Goal: Transaction & Acquisition: Purchase product/service

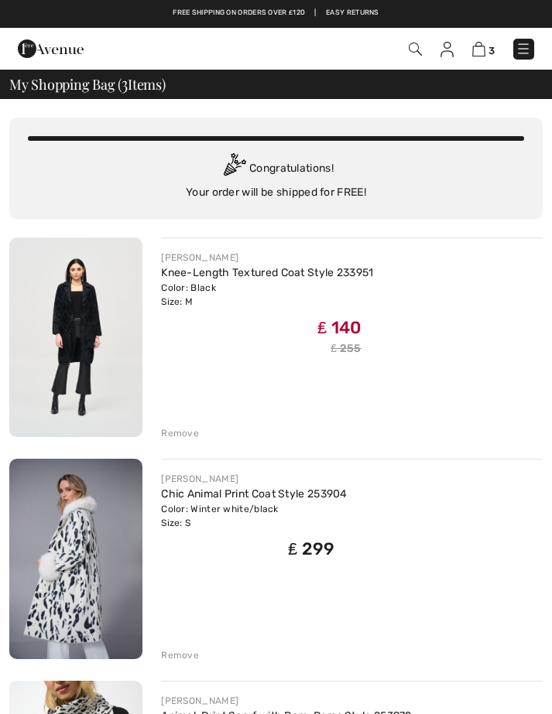
click at [152, 277] on div "JOSEPH RIBKOFF Knee-Length Textured Coat Style 233951 Color: Black Size: M Fina…" at bounding box center [342, 339] width 400 height 203
click at [169, 436] on div "Remove" at bounding box center [180, 434] width 38 height 14
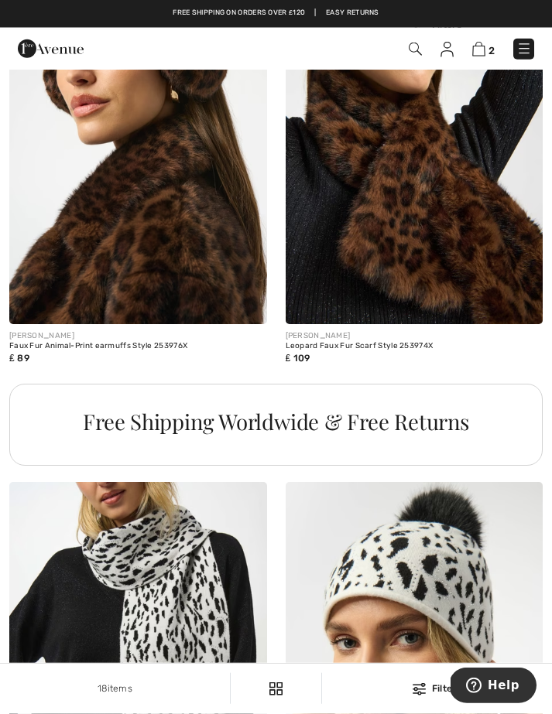
scroll to position [2499, 0]
click at [523, 46] on img at bounding box center [523, 48] width 15 height 15
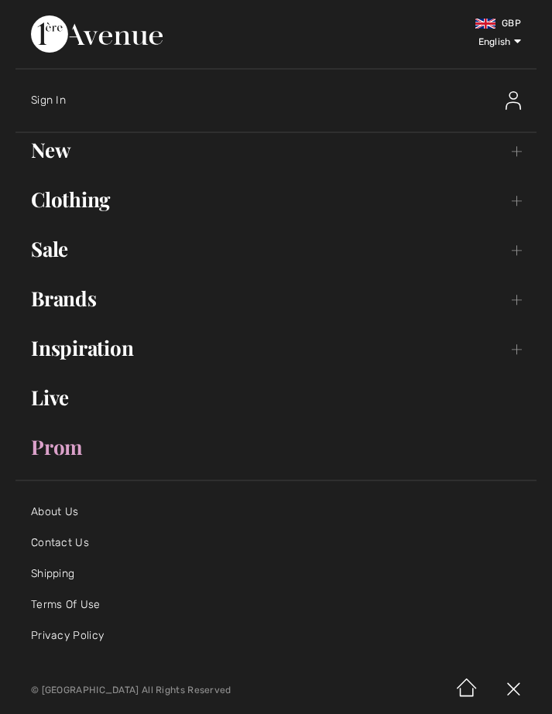
click at [70, 197] on link "Clothing Toggle submenu" at bounding box center [275, 200] width 521 height 34
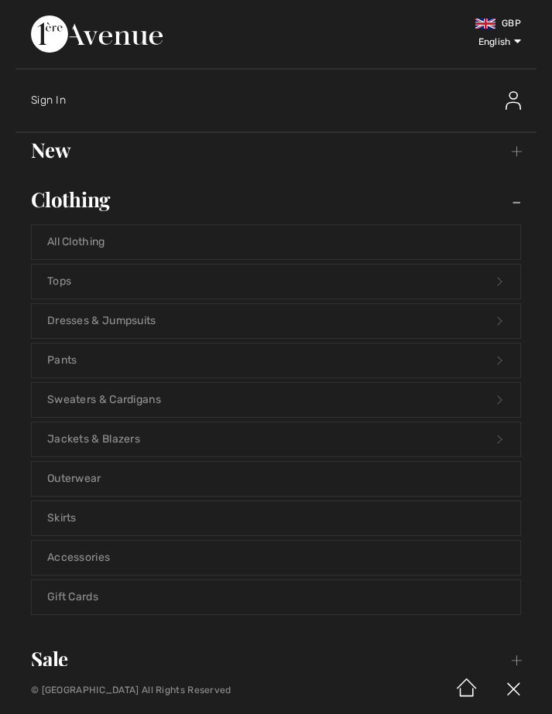
click at [63, 481] on link "Outerwear" at bounding box center [276, 479] width 488 height 34
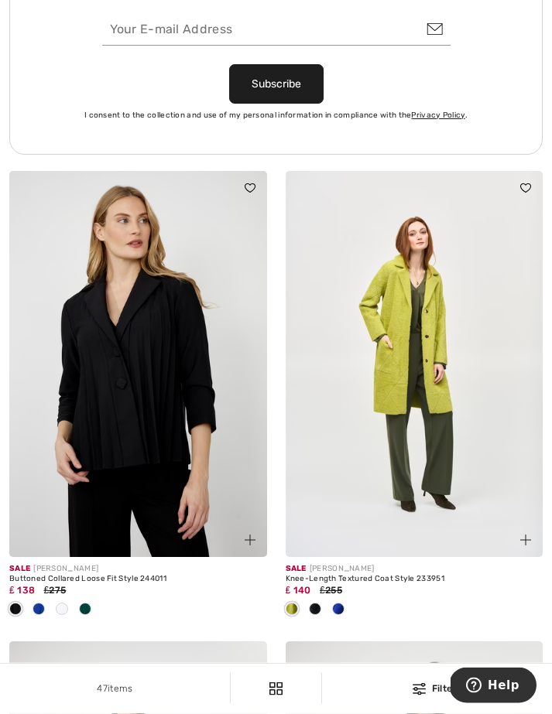
scroll to position [5847, 0]
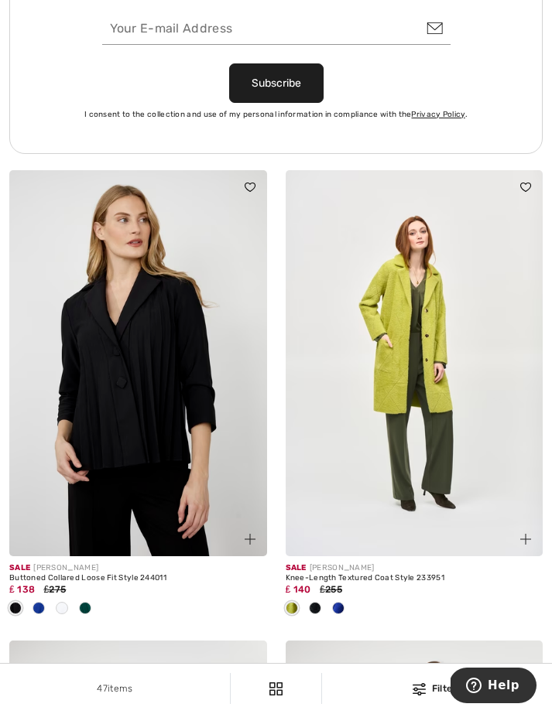
click at [351, 500] on img at bounding box center [415, 363] width 258 height 386
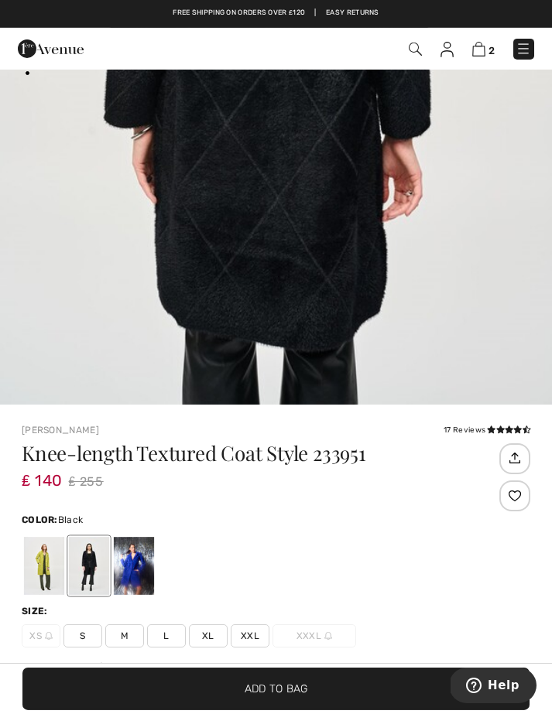
scroll to position [245, 0]
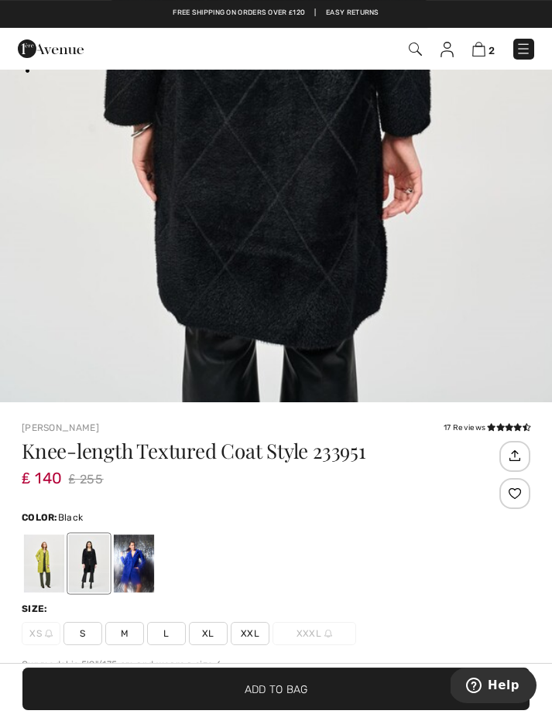
click at [77, 640] on span "S" at bounding box center [82, 633] width 39 height 23
click at [271, 697] on span "Add to Bag" at bounding box center [276, 689] width 63 height 16
click at [484, 44] on img at bounding box center [478, 49] width 13 height 15
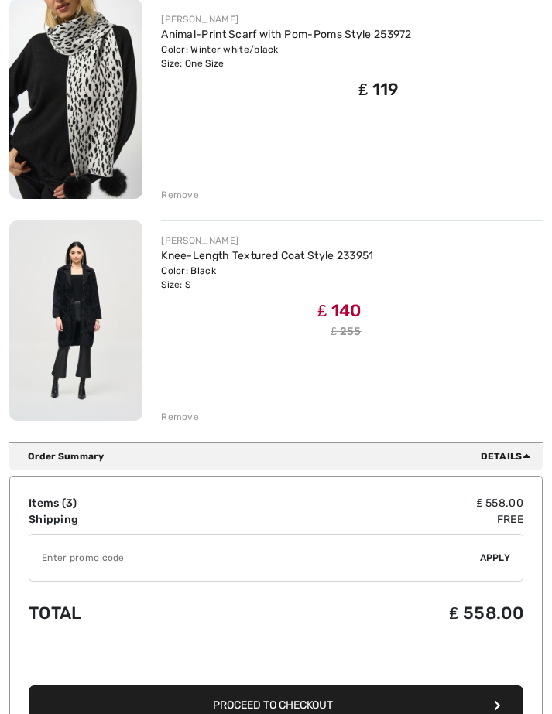
scroll to position [461, 0]
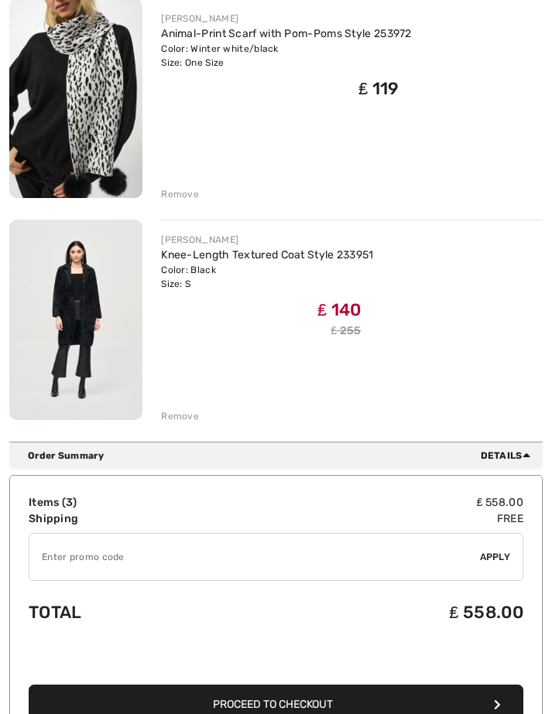
click at [253, 707] on span "Proceed to Checkout" at bounding box center [273, 704] width 120 height 13
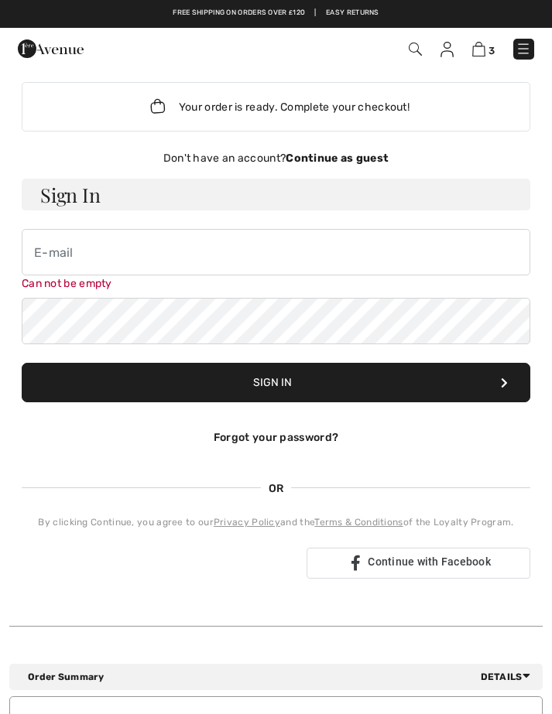
click at [329, 152] on strong "Continue as guest" at bounding box center [337, 158] width 103 height 13
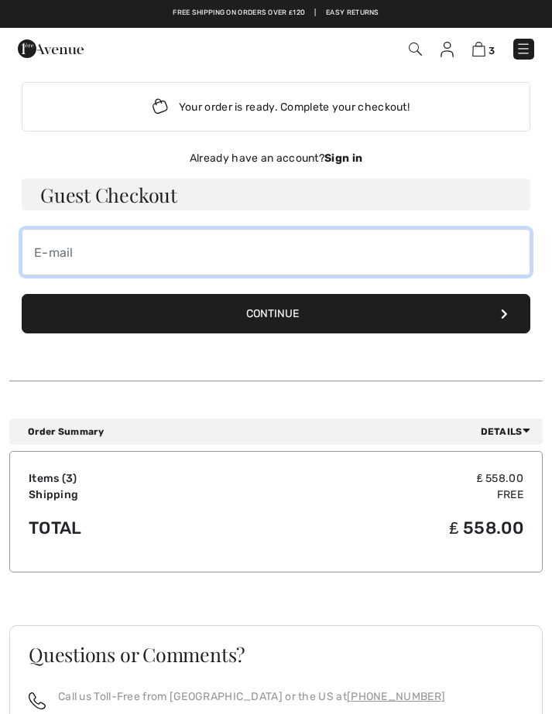
click at [47, 250] on input "email" at bounding box center [276, 252] width 509 height 46
type input "maureende@me.com"
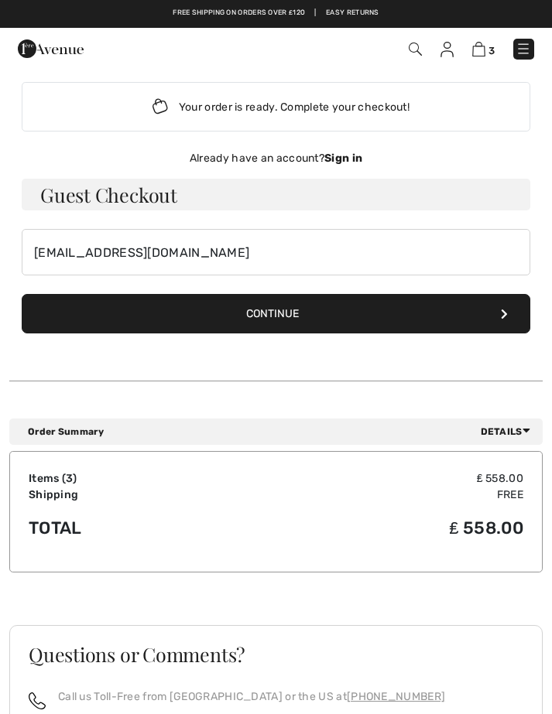
click at [283, 314] on button "Continue" at bounding box center [276, 313] width 509 height 39
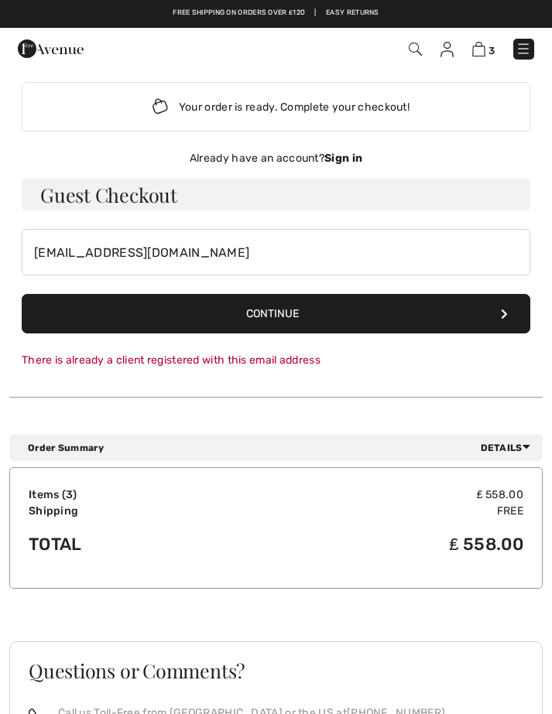
click at [351, 159] on strong "Sign in" at bounding box center [343, 158] width 38 height 13
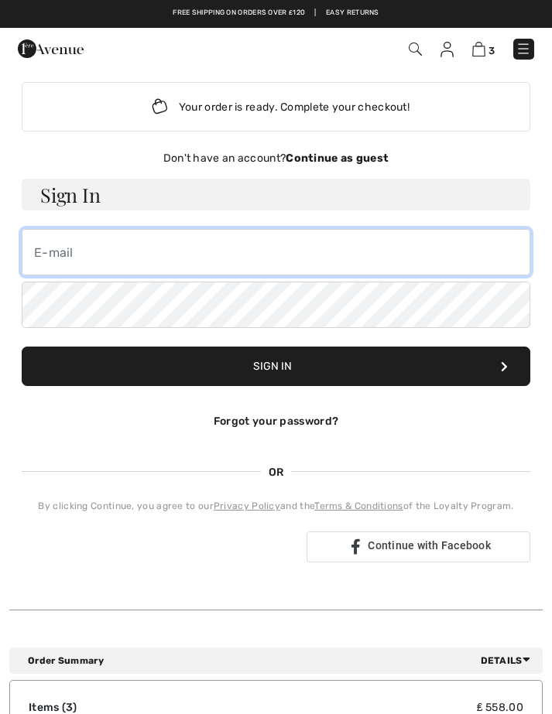
click at [85, 258] on input "email" at bounding box center [276, 252] width 509 height 46
type input "maureende@me.com"
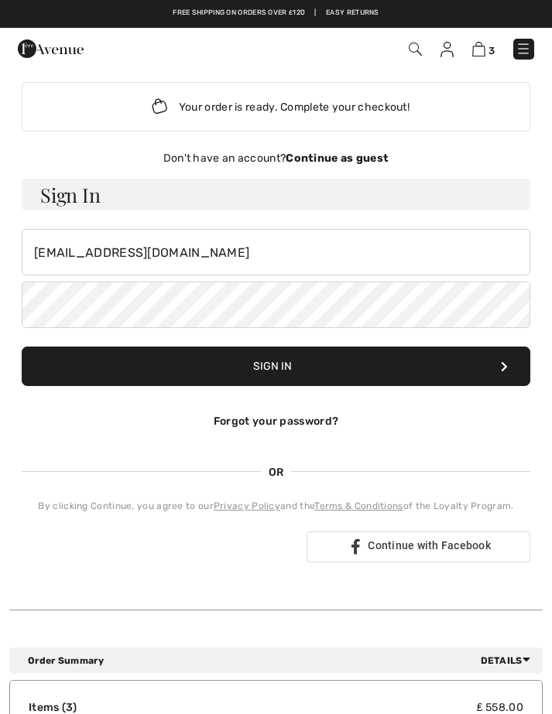
click at [500, 376] on button "Sign In" at bounding box center [276, 366] width 509 height 39
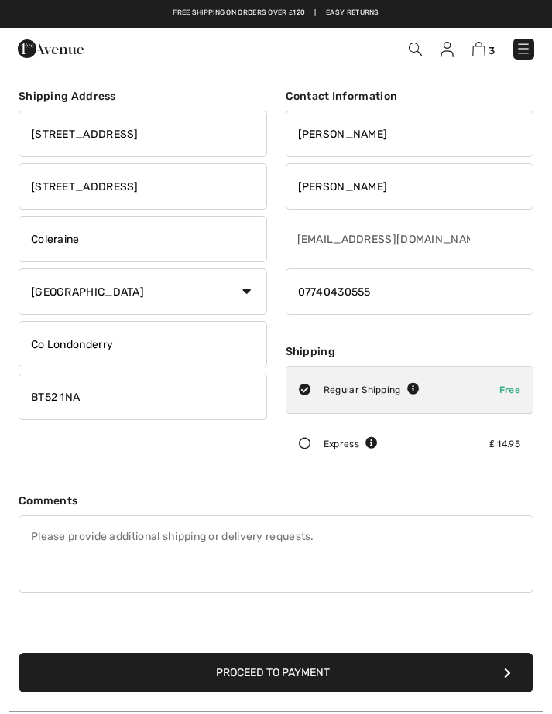
click at [304, 677] on button "Proceed to Payment" at bounding box center [276, 672] width 515 height 39
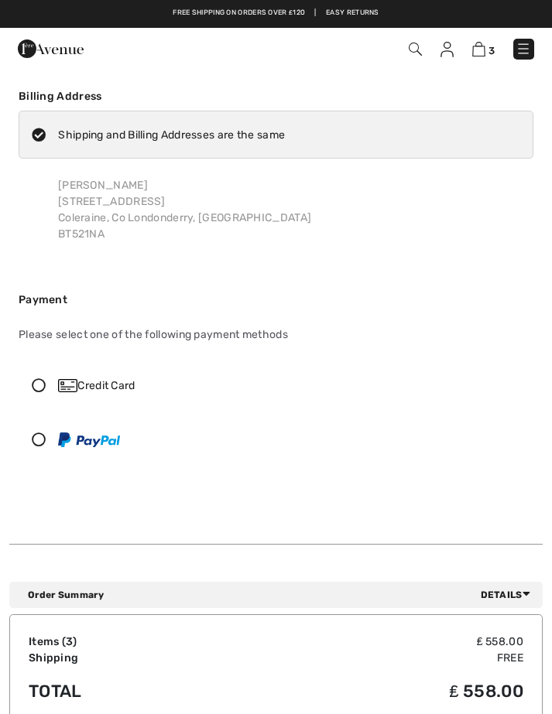
click at [45, 389] on icon at bounding box center [38, 386] width 39 height 14
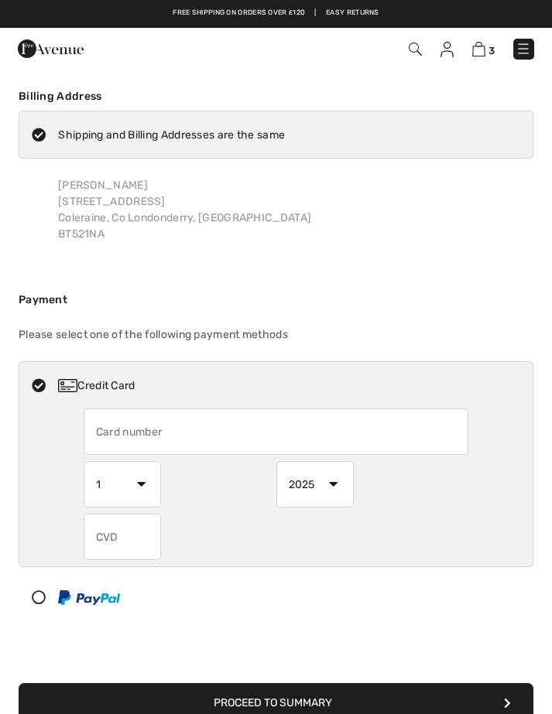
click at [117, 436] on input "text" at bounding box center [276, 432] width 385 height 46
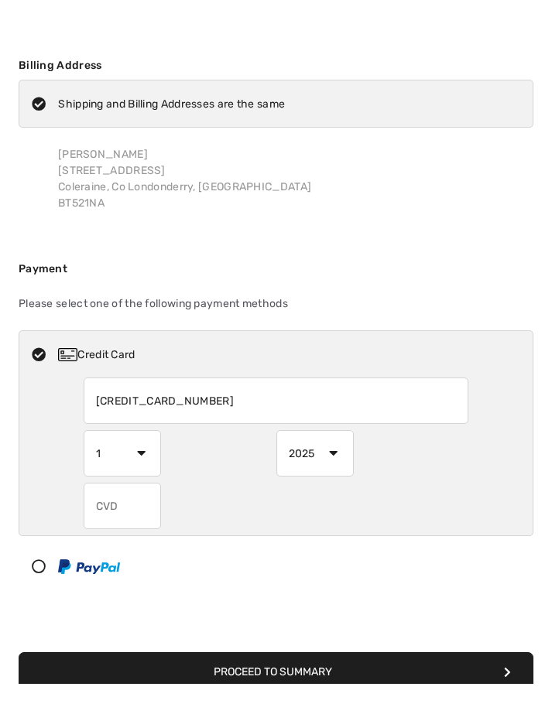
type input "[CREDIT_CARD_NUMBER]"
click at [147, 461] on select "1 2 3 4 5 6 7 8 9 10 11 12" at bounding box center [122, 484] width 77 height 46
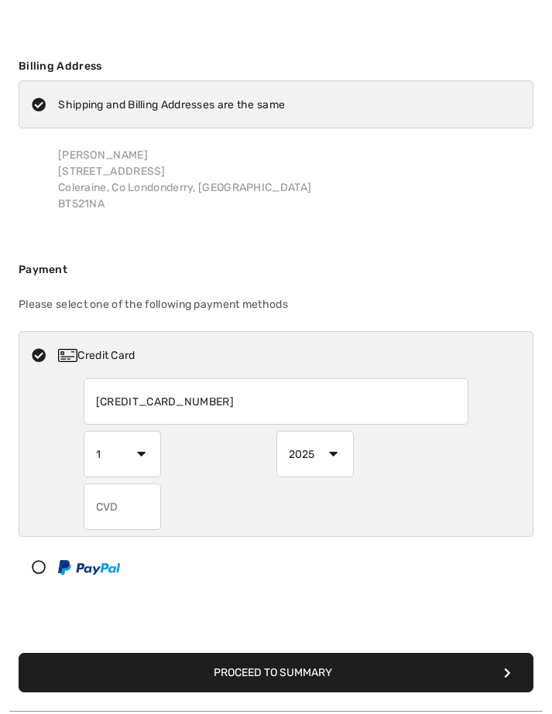
select select "8"
click at [337, 454] on select "2025 2026 2027 2028 2029 2030 2031 2032 2033 2034 2035" at bounding box center [314, 454] width 77 height 46
select select "2026"
click at [114, 511] on input "text" at bounding box center [122, 507] width 77 height 46
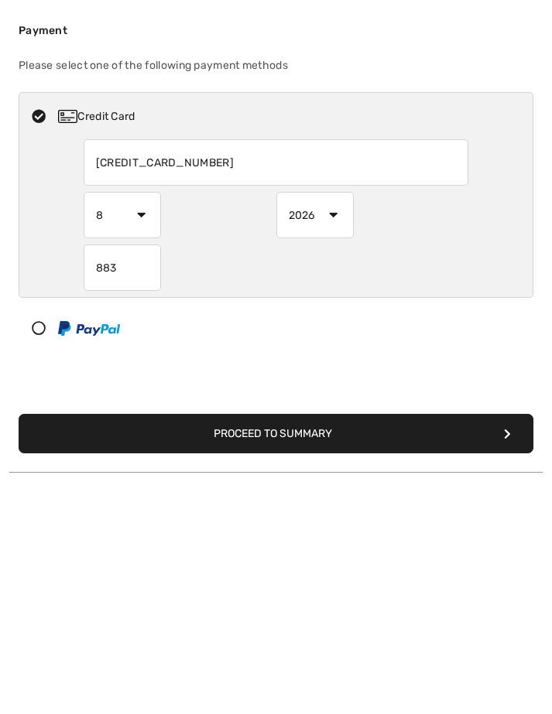
scroll to position [269, 0]
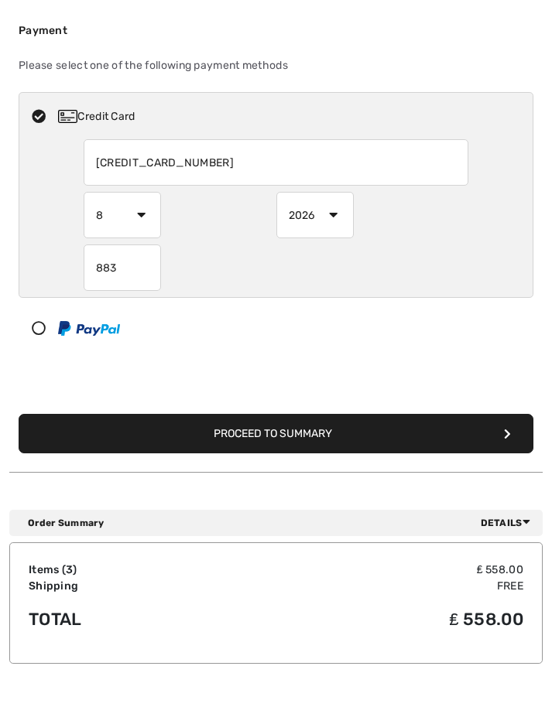
type input "883"
click at [251, 430] on button "Proceed to Summary" at bounding box center [276, 433] width 515 height 39
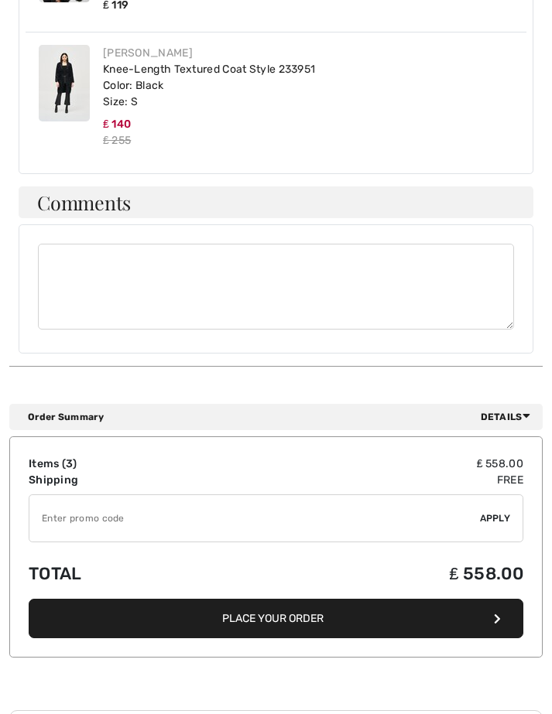
scroll to position [1034, 0]
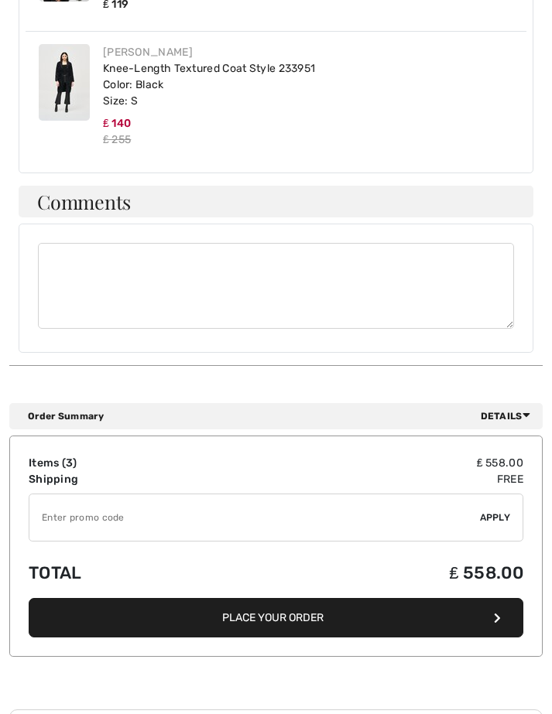
click at [484, 622] on button "Place Your Order" at bounding box center [276, 617] width 495 height 39
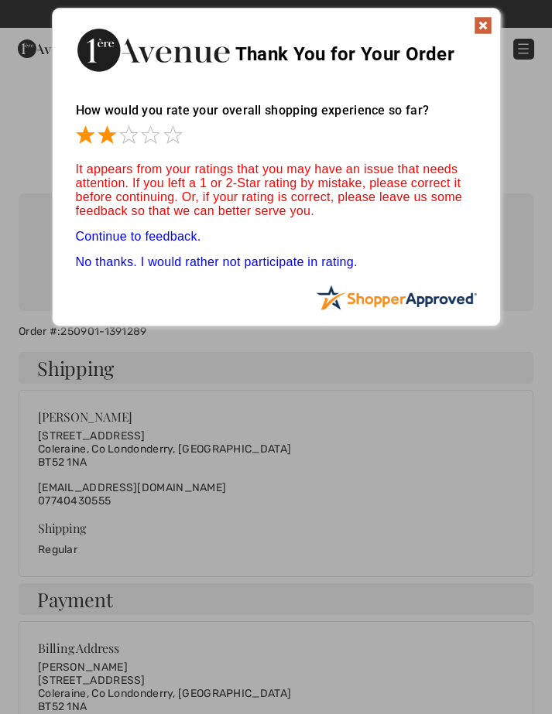
click at [111, 137] on span at bounding box center [107, 134] width 19 height 19
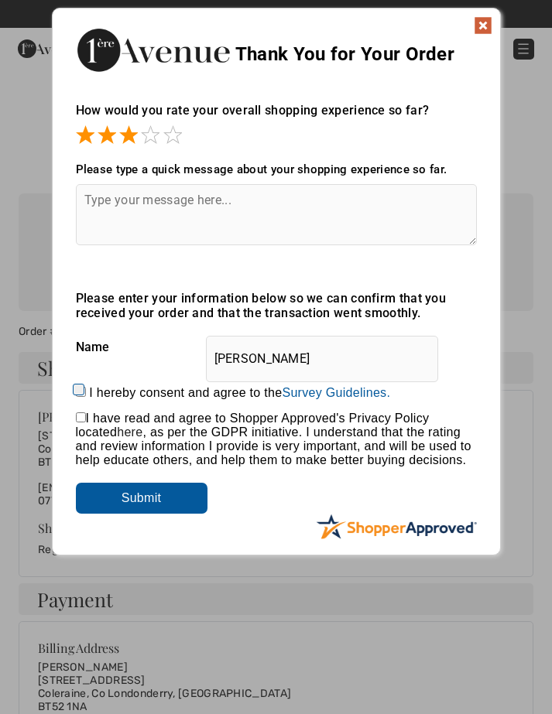
click at [150, 136] on span at bounding box center [150, 134] width 19 height 19
click at [180, 132] on span at bounding box center [172, 134] width 19 height 19
click at [482, 19] on img at bounding box center [483, 25] width 19 height 19
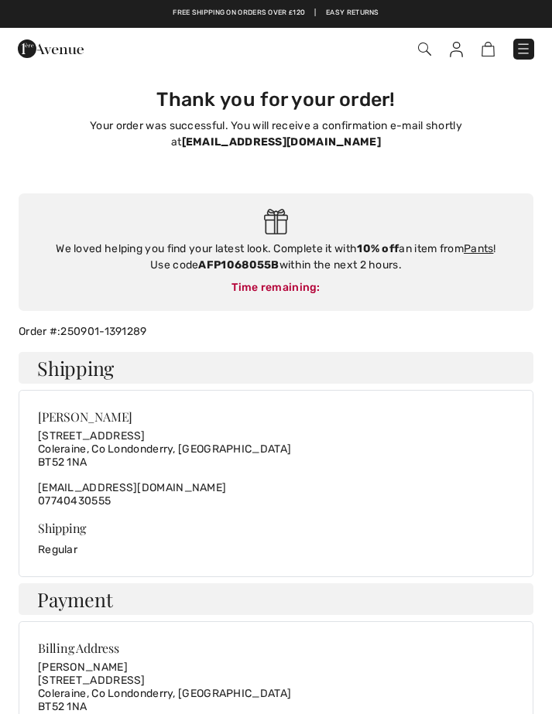
click at [523, 48] on img at bounding box center [523, 48] width 15 height 15
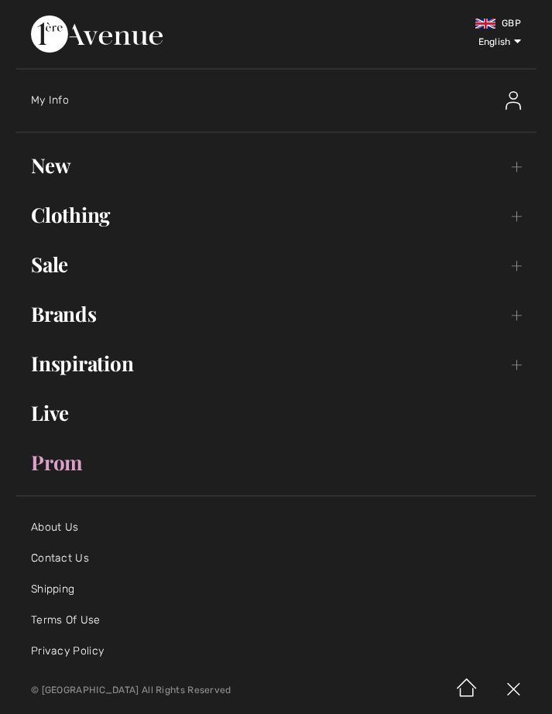
click at [92, 218] on link "Clothing Toggle submenu" at bounding box center [275, 215] width 521 height 34
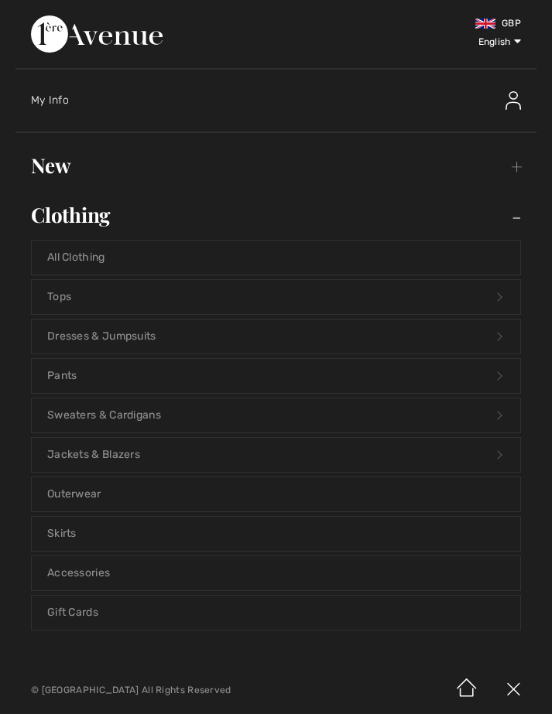
click at [74, 372] on link "Pants Open submenu" at bounding box center [276, 376] width 488 height 34
